Goal: Register for event/course

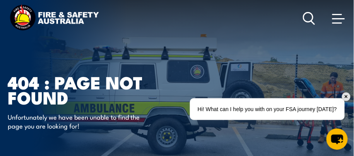
click at [340, 21] on span at bounding box center [339, 18] width 12 height 9
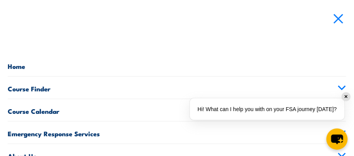
click at [36, 89] on link "Course Finder" at bounding box center [177, 88] width 339 height 22
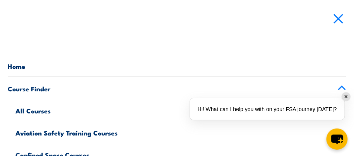
click at [34, 110] on link "All Courses" at bounding box center [180, 110] width 331 height 22
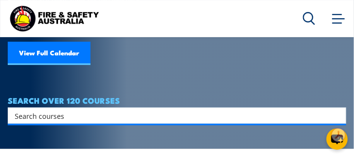
scroll to position [101, 0]
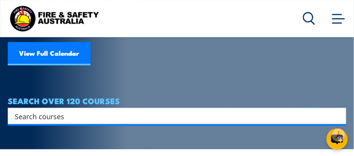
click at [310, 112] on input "Search input" at bounding box center [172, 116] width 315 height 12
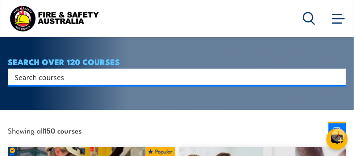
scroll to position [139, 0]
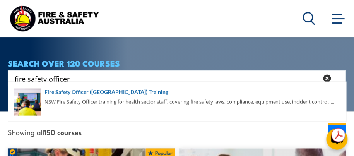
type input "fire safety officer"
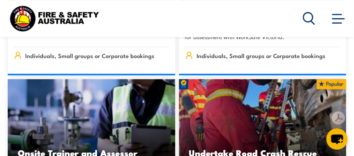
scroll to position [708, 0]
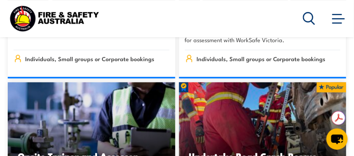
click at [309, 16] on icon at bounding box center [309, 18] width 12 height 13
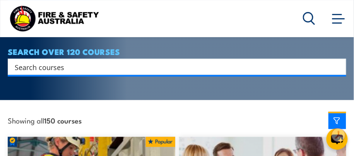
scroll to position [128, 0]
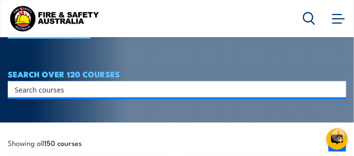
click at [33, 84] on input "Search input" at bounding box center [172, 90] width 315 height 12
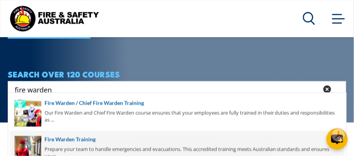
type input "fire warden"
click at [65, 140] on span at bounding box center [177, 149] width 335 height 36
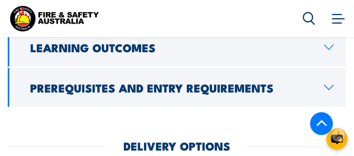
scroll to position [1121, 0]
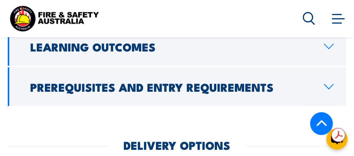
click at [327, 84] on icon at bounding box center [329, 86] width 9 height 5
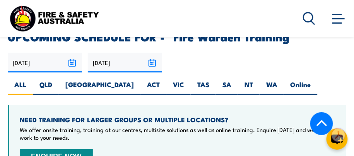
scroll to position [1481, 0]
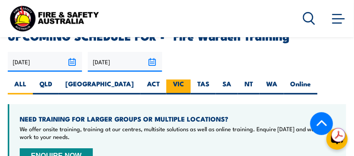
click at [167, 79] on label "VIC" at bounding box center [179, 86] width 24 height 15
click at [184, 79] on input "VIC" at bounding box center [186, 81] width 5 height 5
radio input "true"
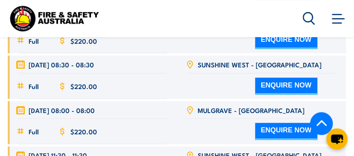
scroll to position [1792, 0]
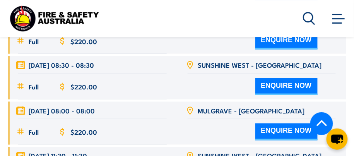
click at [271, 124] on button "ENQUIRE NOW" at bounding box center [287, 132] width 62 height 17
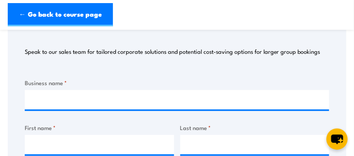
scroll to position [119, 0]
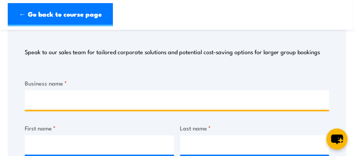
click at [125, 99] on input "Business name *" at bounding box center [177, 100] width 305 height 19
click at [72, 100] on input "Cold Chain ZTechnologies" at bounding box center [177, 100] width 305 height 19
click at [116, 101] on input "Cold Chain Technologies" at bounding box center [177, 100] width 305 height 19
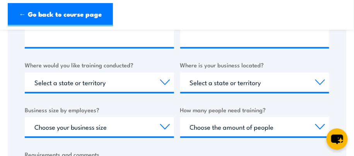
scroll to position [271, 0]
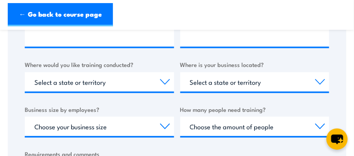
type input "Cold Chain Technologies Australia"
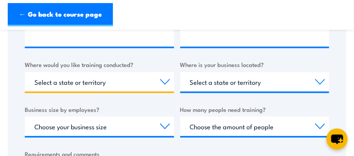
click at [166, 82] on select "Select a state or territory Nationally - multiple locations QLD NSW VIC SA ACT …" at bounding box center [99, 81] width 149 height 19
select select "VIC"
click at [25, 72] on select "Select a state or territory Nationally - multiple locations QLD NSW VIC SA ACT …" at bounding box center [99, 81] width 149 height 19
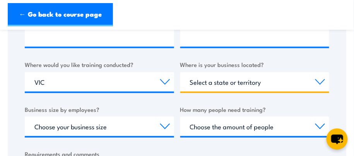
click at [228, 81] on select "Select a state or territory QLD NSW VIC SA ACT WA TAS NT" at bounding box center [254, 81] width 149 height 19
select select "VIC"
click at [180, 72] on select "Select a state or territory QLD NSW VIC SA ACT WA TAS NT" at bounding box center [254, 81] width 149 height 19
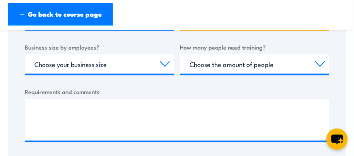
scroll to position [335, 0]
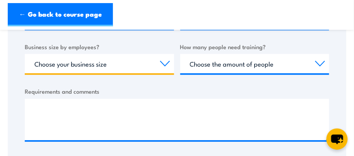
click at [40, 67] on select "Choose your business size 1 to 19 20 to 199 200+" at bounding box center [99, 63] width 149 height 19
select select "1 to 19"
click at [25, 54] on select "Choose your business size 1 to 19 20 to 199 200+" at bounding box center [99, 63] width 149 height 19
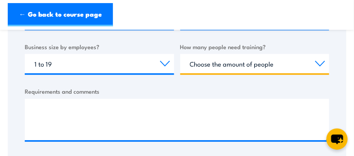
click at [229, 65] on select "Choose the amount of people 1 to 4 5 to 19 20+" at bounding box center [254, 63] width 149 height 19
select select "1 to 4"
click at [180, 54] on select "Choose the amount of people 1 to 4 5 to 19 20+" at bounding box center [254, 63] width 149 height 19
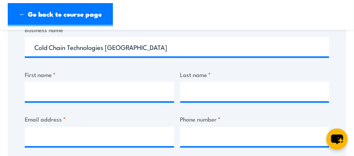
scroll to position [172, 0]
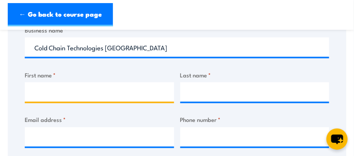
click at [87, 89] on input "First name *" at bounding box center [99, 91] width 149 height 19
type input "Michael"
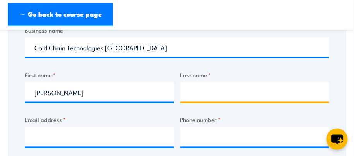
type input "Milburn"
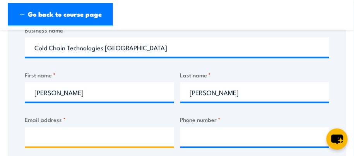
type input "michael@hrhelp.online"
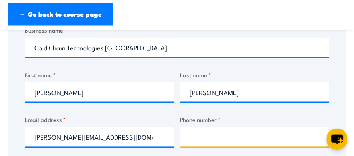
type input "0425286636"
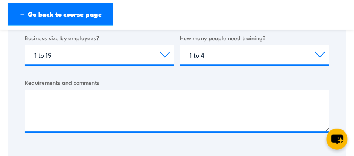
scroll to position [347, 0]
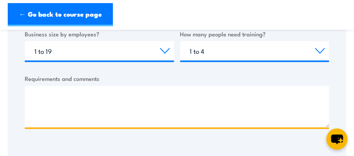
click at [98, 92] on textarea "Requirements and comments" at bounding box center [177, 106] width 305 height 41
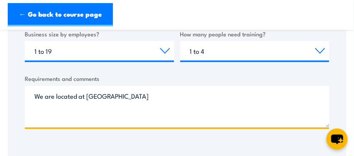
click at [96, 97] on textarea "We are located at tullamarine" at bounding box center [177, 106] width 305 height 41
click at [87, 96] on textarea "We are located at tullamarine" at bounding box center [177, 106] width 305 height 41
click at [137, 93] on textarea "We are located at Tullamarine" at bounding box center [177, 106] width 305 height 41
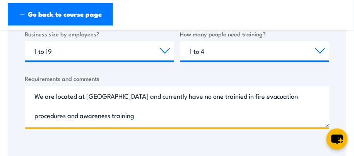
click at [208, 96] on textarea "We are located at Tullamarine and currently have no one trainied in fire evacua…" at bounding box center [177, 106] width 305 height 41
click at [109, 117] on textarea "We are located at Tullamarine and currently have no one trained in fire evacuat…" at bounding box center [177, 106] width 305 height 41
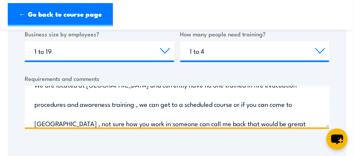
scroll to position [16, 0]
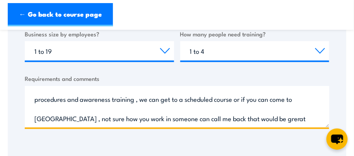
click at [240, 122] on textarea "We are located at Tullamarine and currently have no one trained in fire evacuat…" at bounding box center [177, 106] width 305 height 41
click at [247, 119] on textarea "We are located at Tullamarine and currently have no one trained in fire evacuat…" at bounding box center [177, 106] width 305 height 41
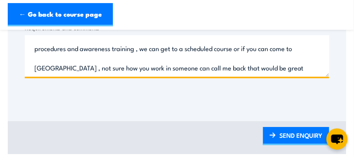
scroll to position [421, 0]
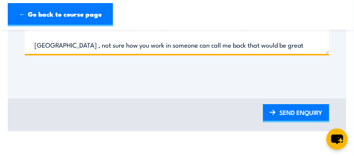
type textarea "We are located at Tullamarine and currently have no one trained in fire evacuat…"
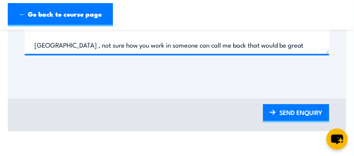
click at [287, 112] on link "SEND ENQUIRY" at bounding box center [296, 113] width 66 height 18
click at [280, 112] on link "SEND ENQUIRY" at bounding box center [296, 113] width 66 height 18
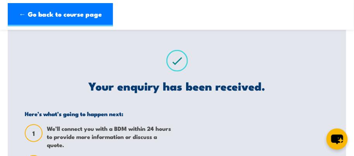
scroll to position [0, 0]
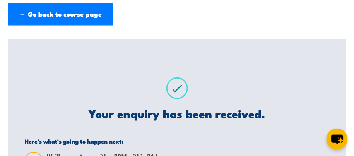
click at [20, 12] on link "← Go back to course page" at bounding box center [60, 14] width 105 height 23
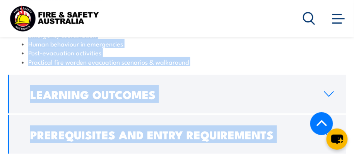
scroll to position [1074, 0]
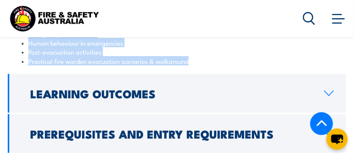
drag, startPoint x: 28, startPoint y: 62, endPoint x: 202, endPoint y: 48, distance: 174.8
copy ul "Fire warden legal & regulatory requirements Australian Standard 3745-2010 requi…"
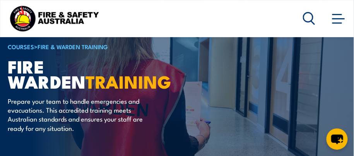
scroll to position [9, 0]
